Goal: Find specific page/section: Find specific page/section

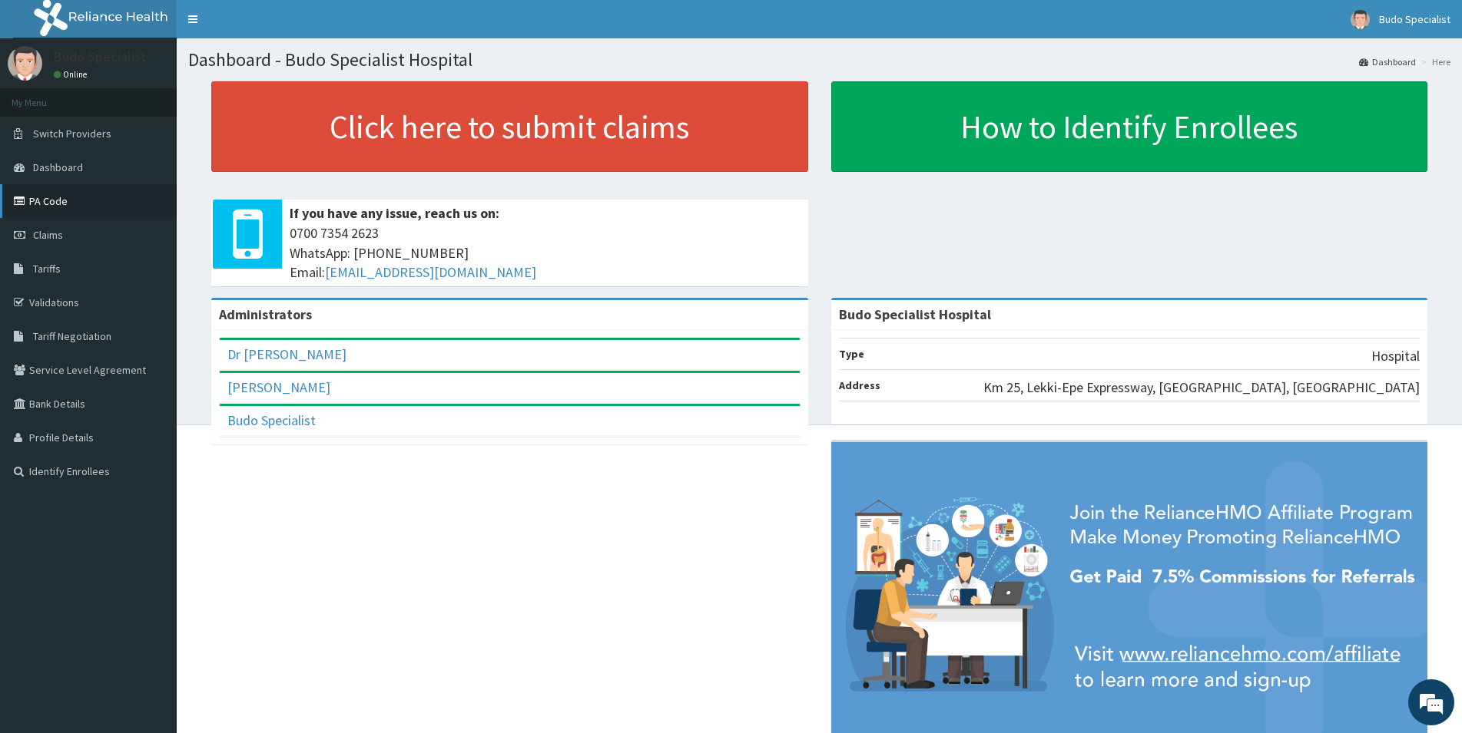
click at [49, 194] on link "PA Code" at bounding box center [88, 201] width 177 height 34
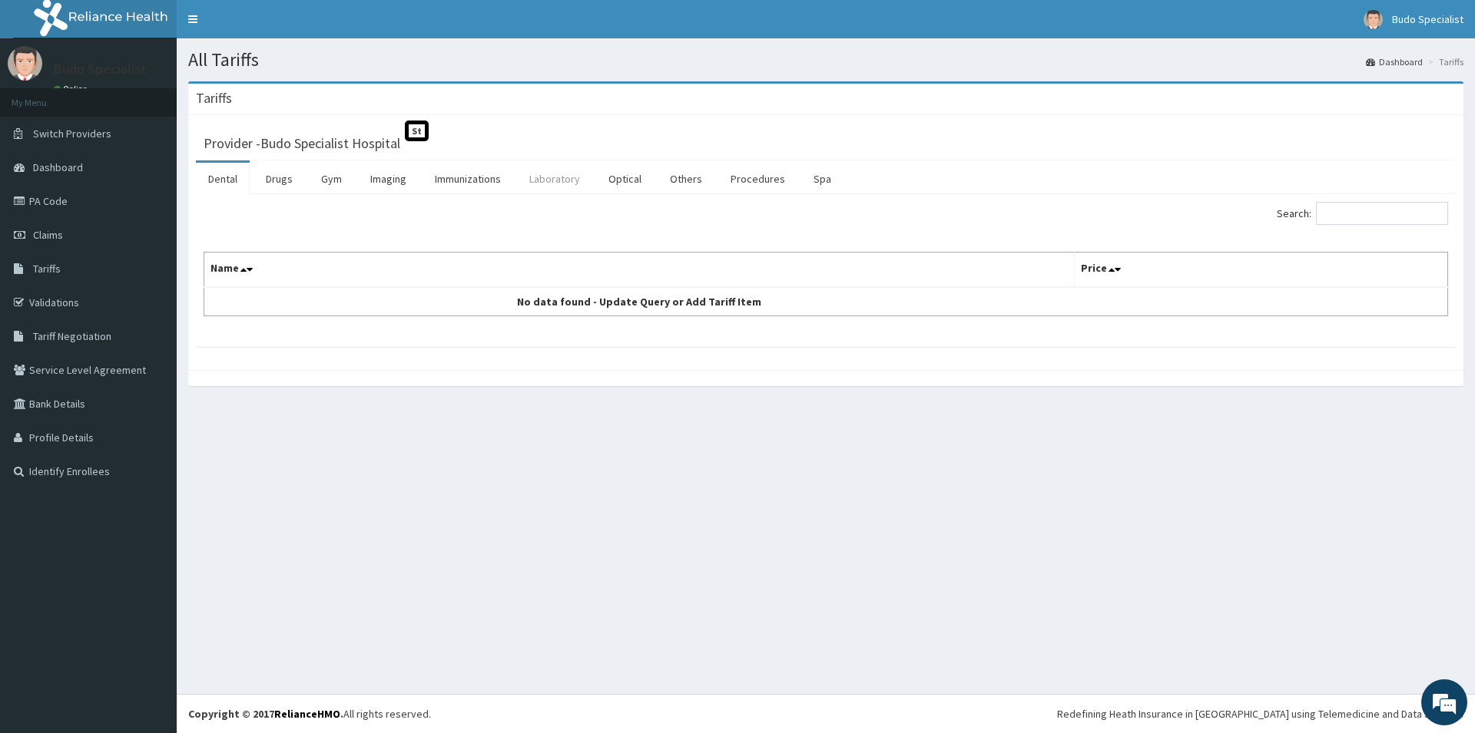
click at [556, 184] on link "Laboratory" at bounding box center [554, 179] width 75 height 32
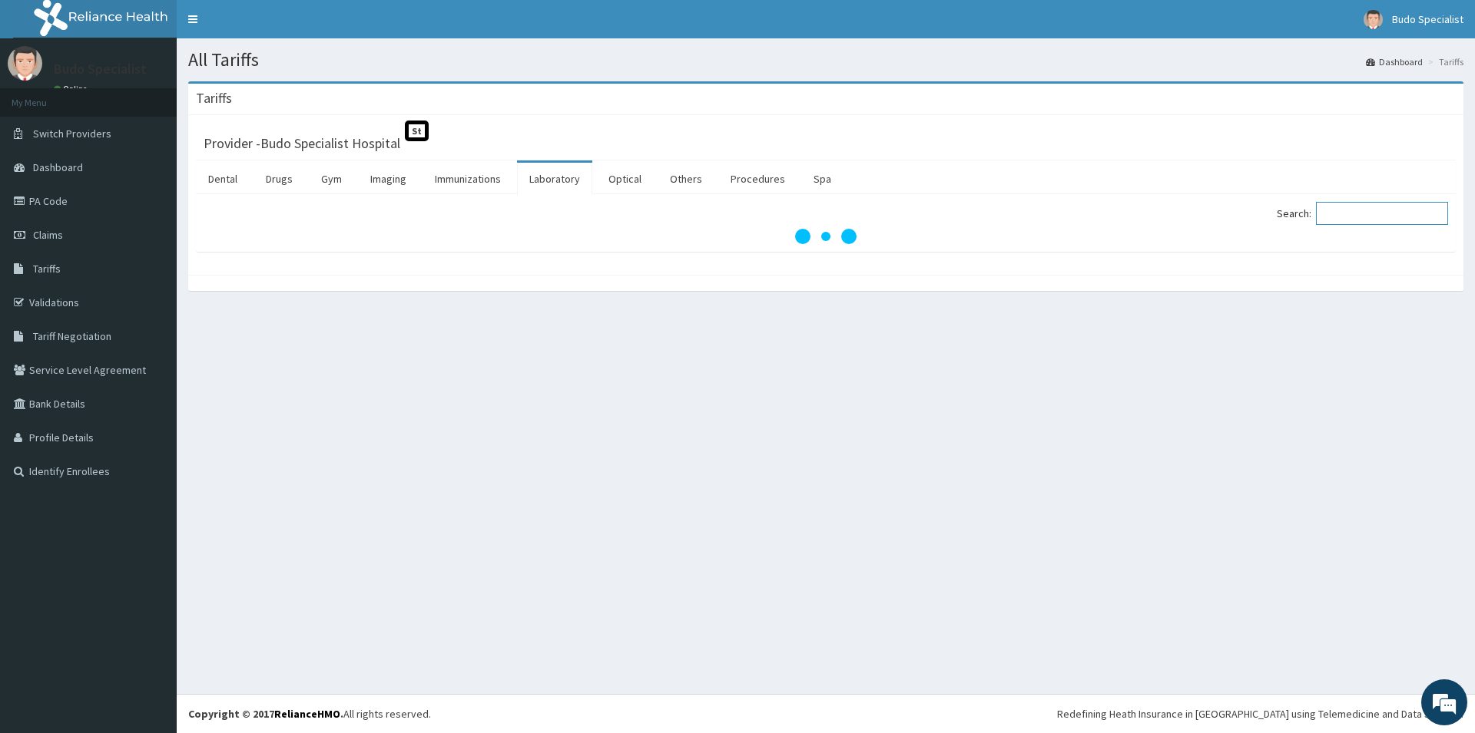
click at [1373, 217] on input "Search:" at bounding box center [1382, 213] width 132 height 23
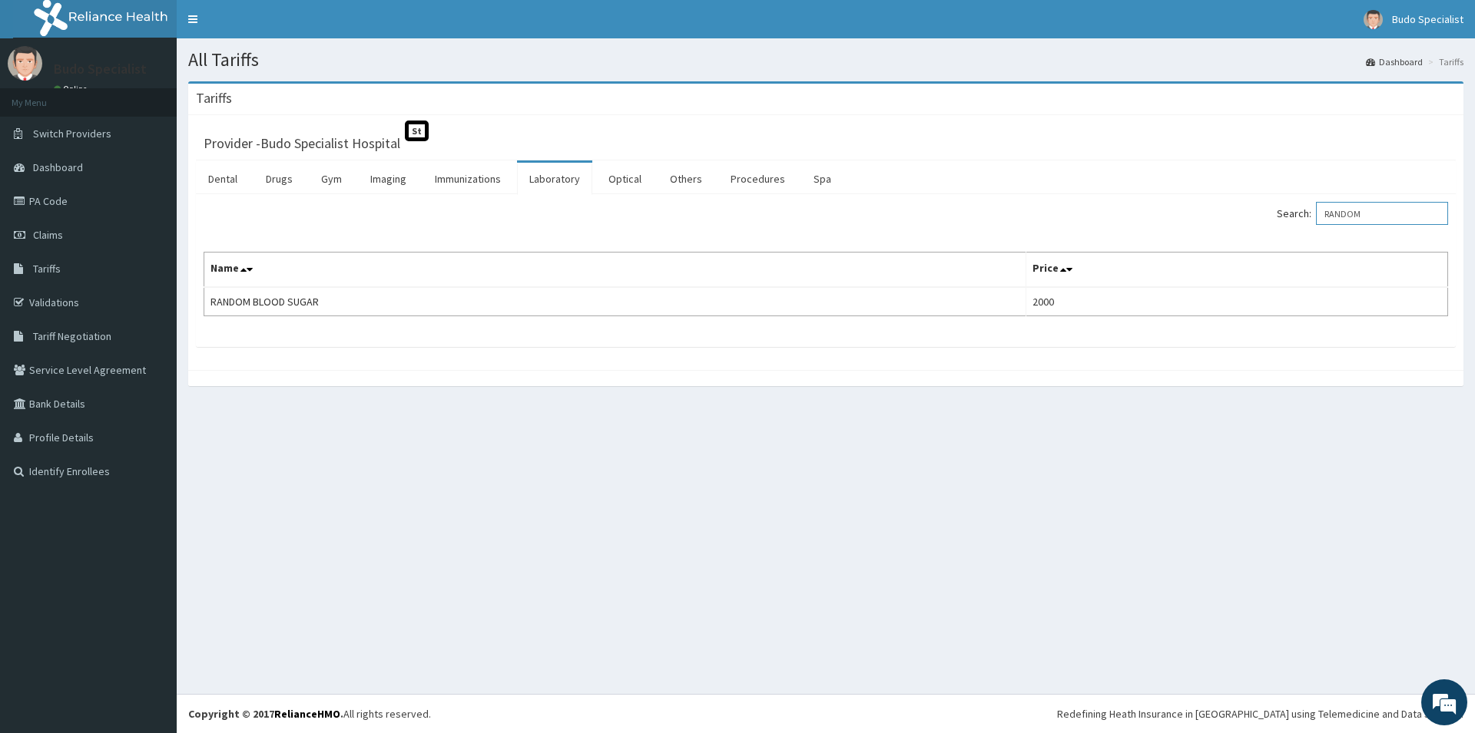
type input "RANDOM"
